Goal: Find specific page/section

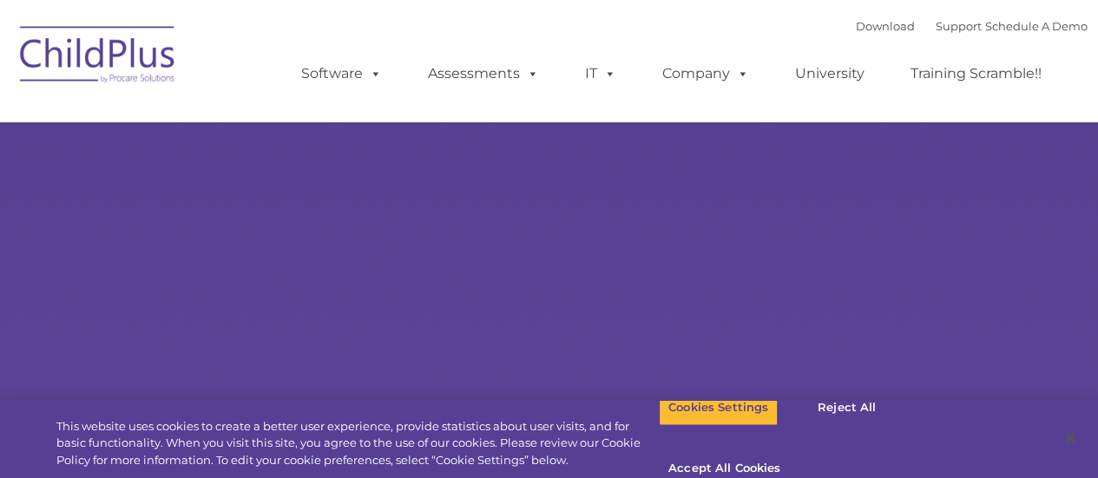
type input ""
select select "MEDIUM"
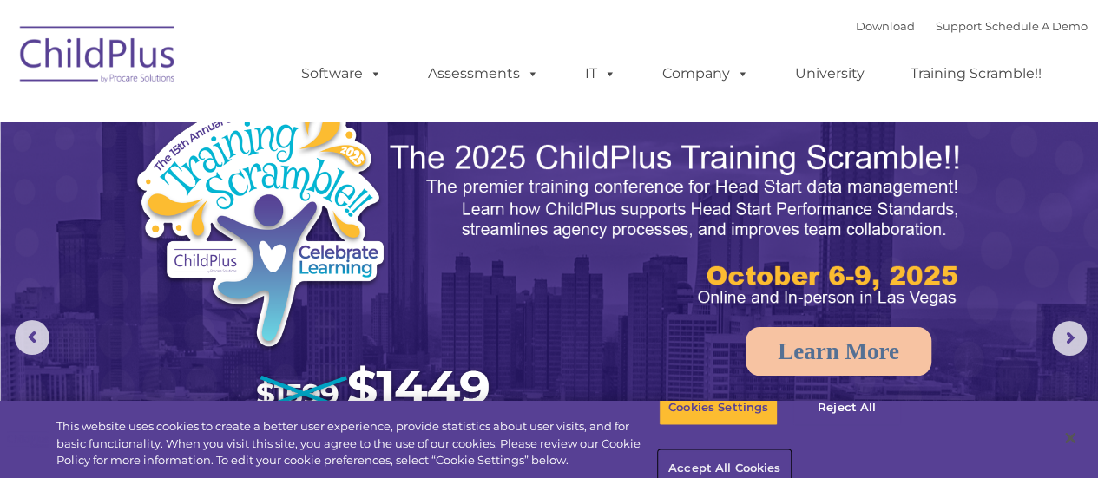
click at [790, 451] on button "Accept All Cookies" at bounding box center [724, 469] width 131 height 36
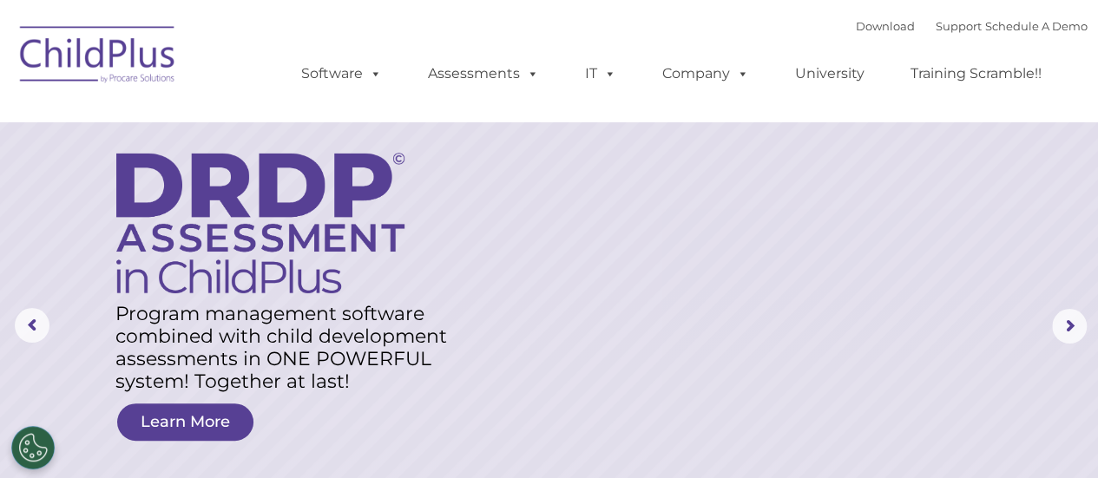
scroll to position [11, 0]
click at [856, 30] on link "Download" at bounding box center [885, 26] width 59 height 14
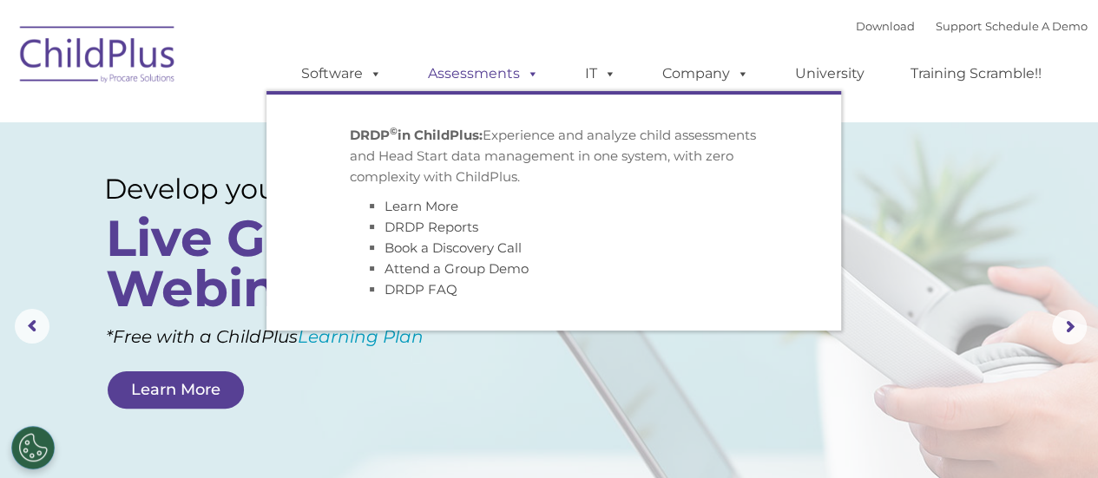
click at [485, 71] on link "Assessments" at bounding box center [484, 73] width 146 height 35
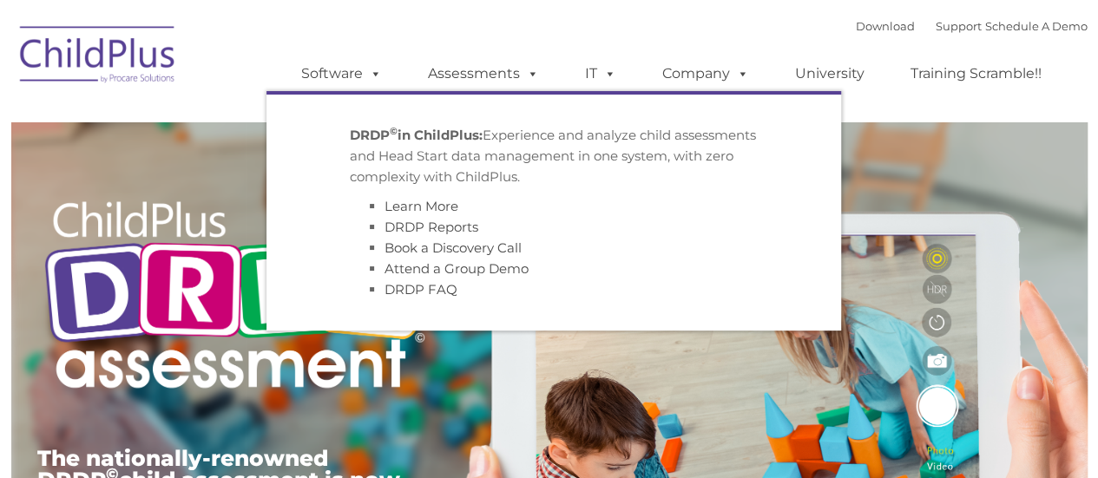
type input ""
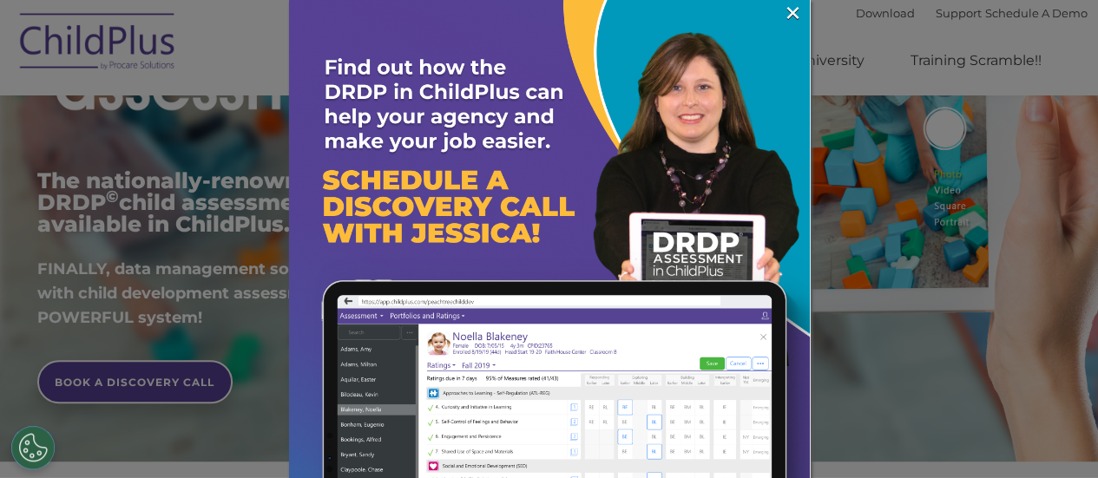
scroll to position [277, 0]
click at [783, 20] on link "×" at bounding box center [793, 12] width 20 height 17
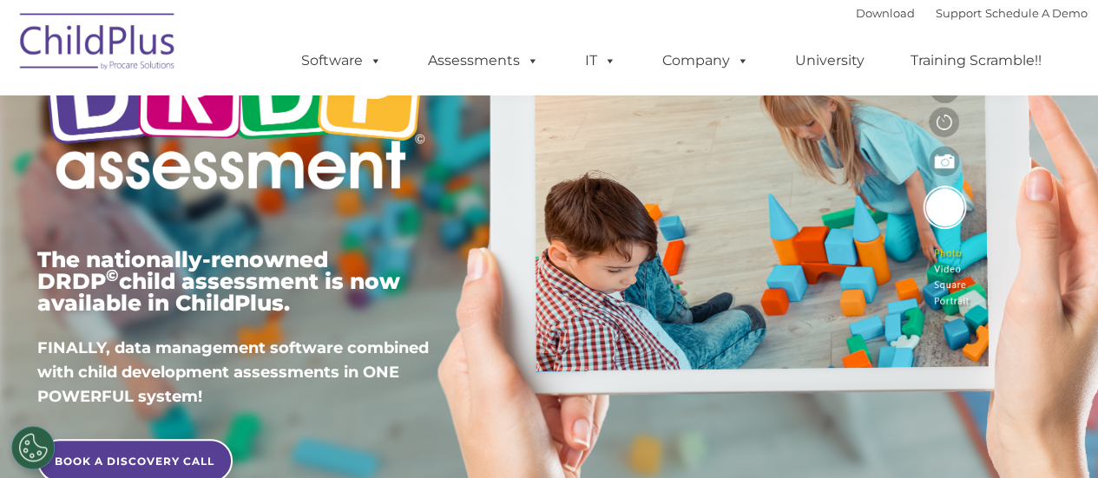
scroll to position [0, 0]
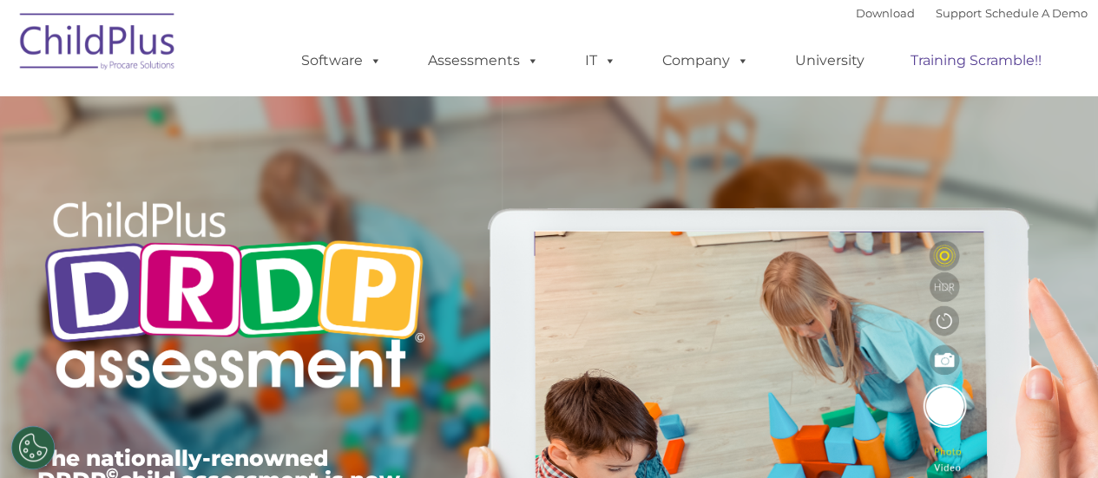
click at [955, 62] on link "Training Scramble!!" at bounding box center [976, 60] width 166 height 35
